Goal: Check status: Check status

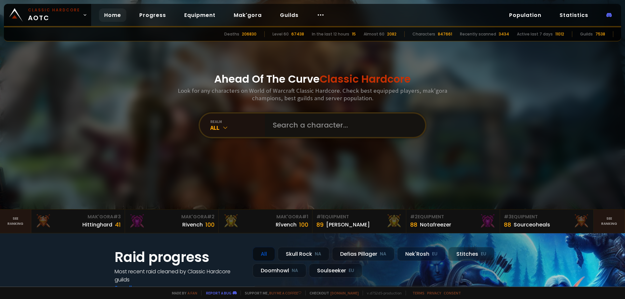
click at [314, 121] on input "text" at bounding box center [343, 125] width 148 height 23
paste input "sndbootypics"
type input "sndbootypics"
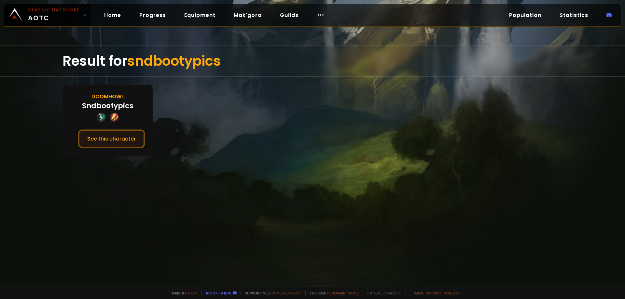
click at [128, 138] on button "See this character" at bounding box center [111, 139] width 67 height 19
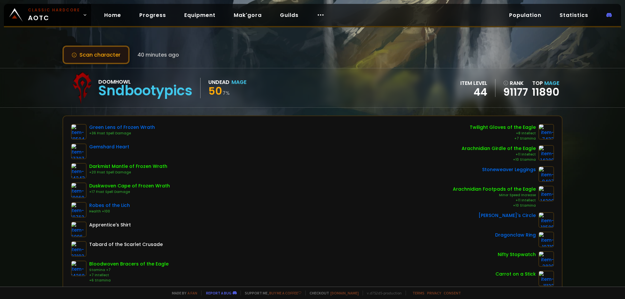
click at [122, 58] on button "Scan character" at bounding box center [96, 55] width 67 height 19
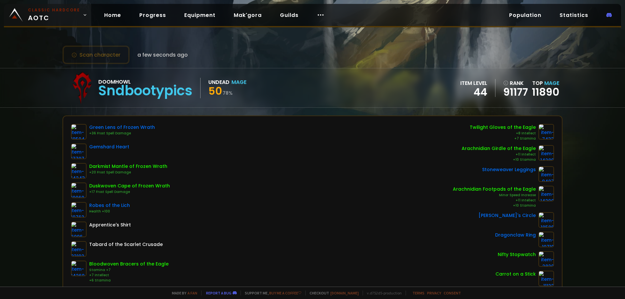
click at [58, 20] on span "Classic Hardcore AOTC" at bounding box center [54, 15] width 52 height 16
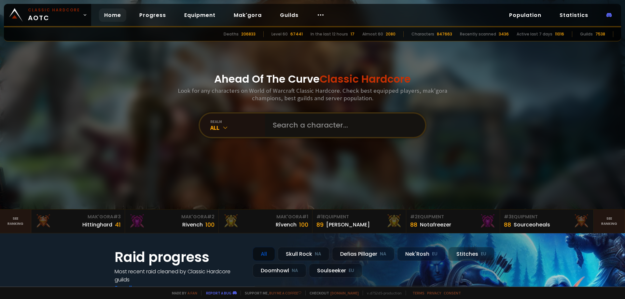
click at [296, 132] on input "text" at bounding box center [343, 125] width 148 height 23
type input "и"
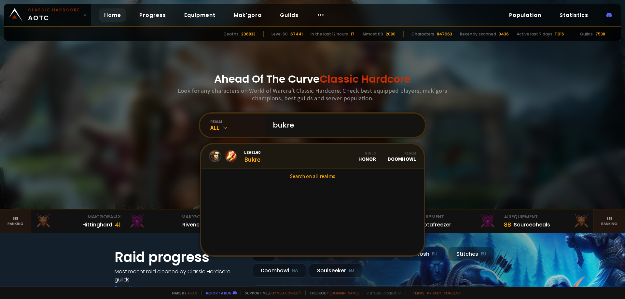
type input "bukre"
click at [281, 151] on link "Level 60 Bukre Guild Honor Realm Doomhowl" at bounding box center [312, 156] width 223 height 25
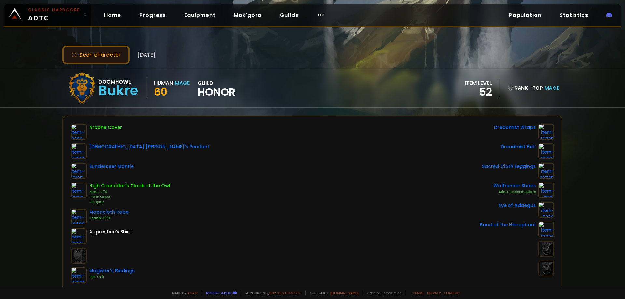
click at [113, 52] on button "Scan character" at bounding box center [96, 55] width 67 height 19
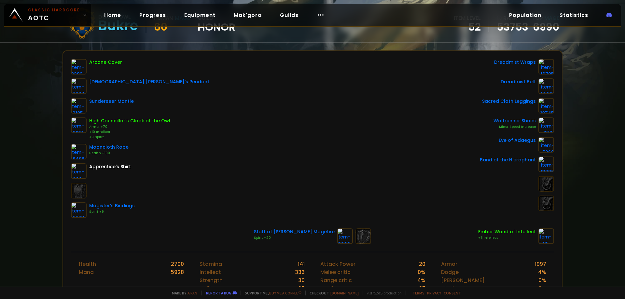
scroll to position [33, 0]
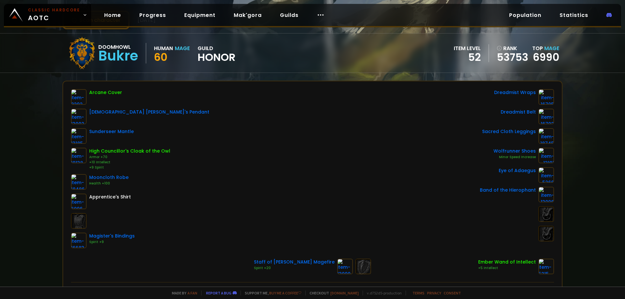
drag, startPoint x: 236, startPoint y: 111, endPoint x: 237, endPoint y: 115, distance: 3.6
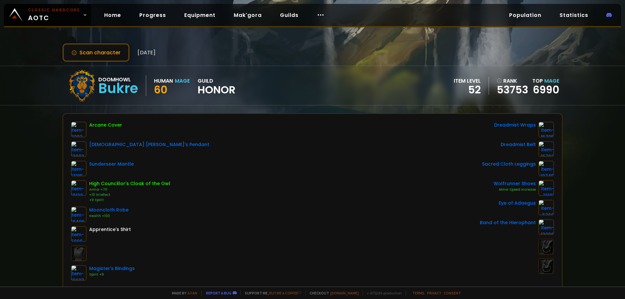
scroll to position [0, 0]
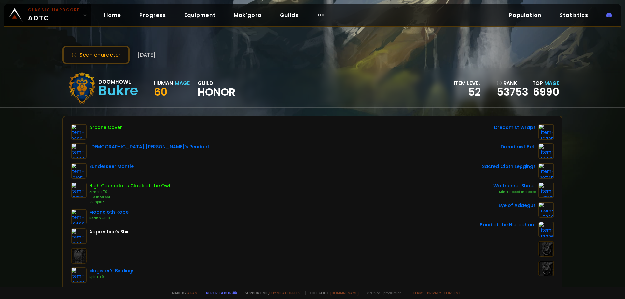
click at [121, 91] on div "Bukre" at bounding box center [118, 91] width 40 height 10
copy div "Bukre"
click at [108, 57] on button "Scan character" at bounding box center [96, 55] width 67 height 19
